Goal: Find specific page/section

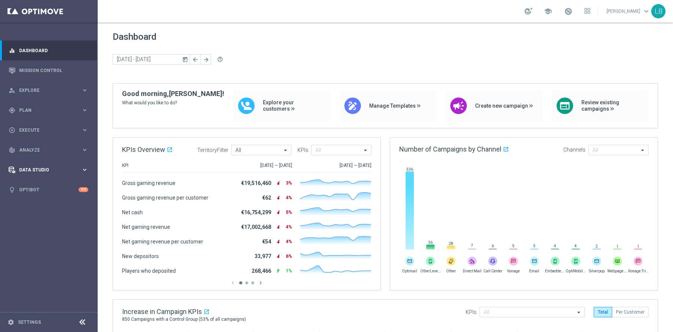
click at [39, 169] on span "Data Studio" at bounding box center [50, 170] width 62 height 5
click at [31, 184] on link "Attributes" at bounding box center [49, 186] width 59 height 6
